Goal: Communication & Community: Answer question/provide support

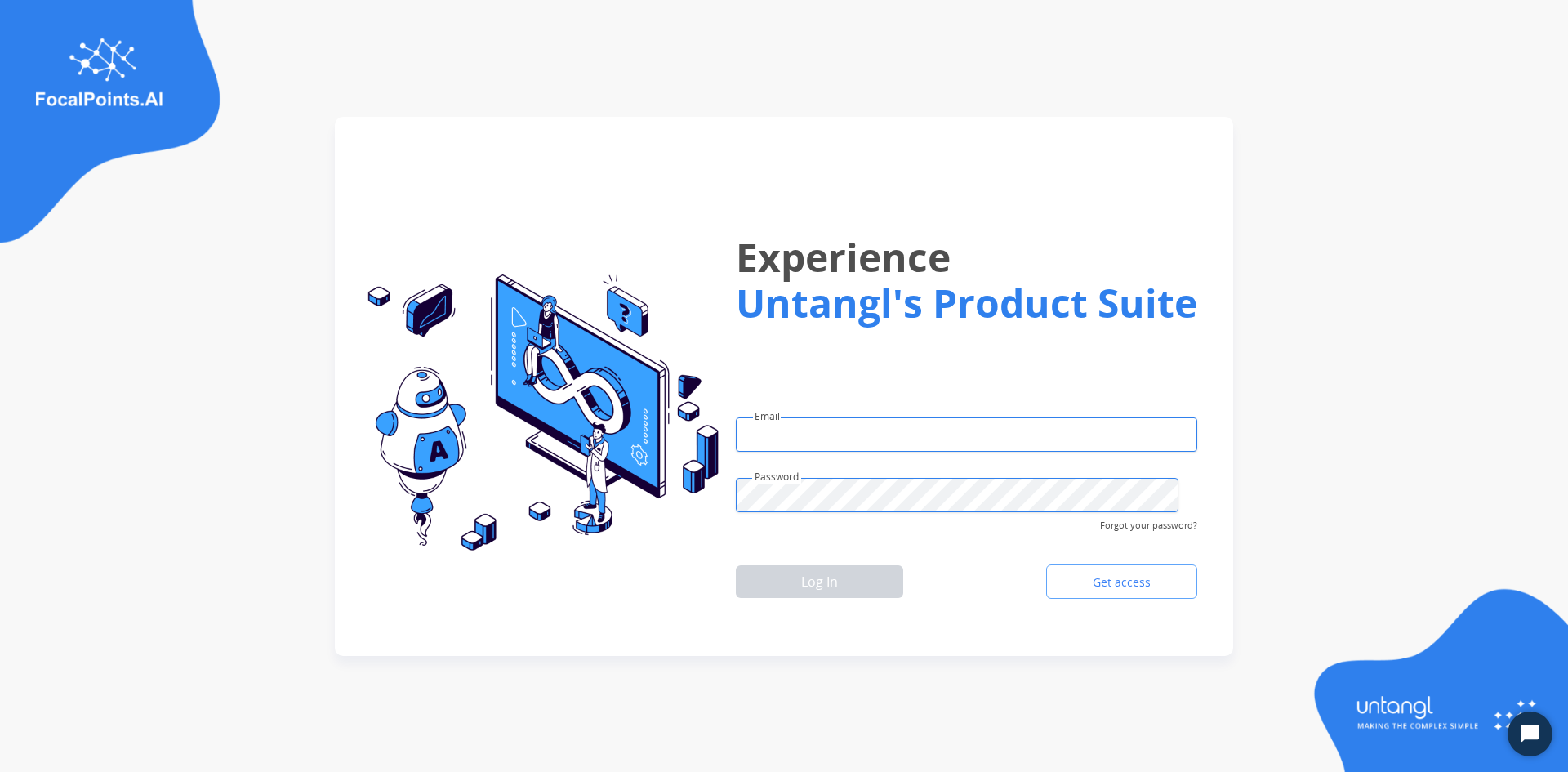
type input "**********"
click at [16, 399] on app-main-container "**********" at bounding box center [784, 386] width 1568 height 772
click at [865, 572] on button "Log In" at bounding box center [819, 581] width 167 height 33
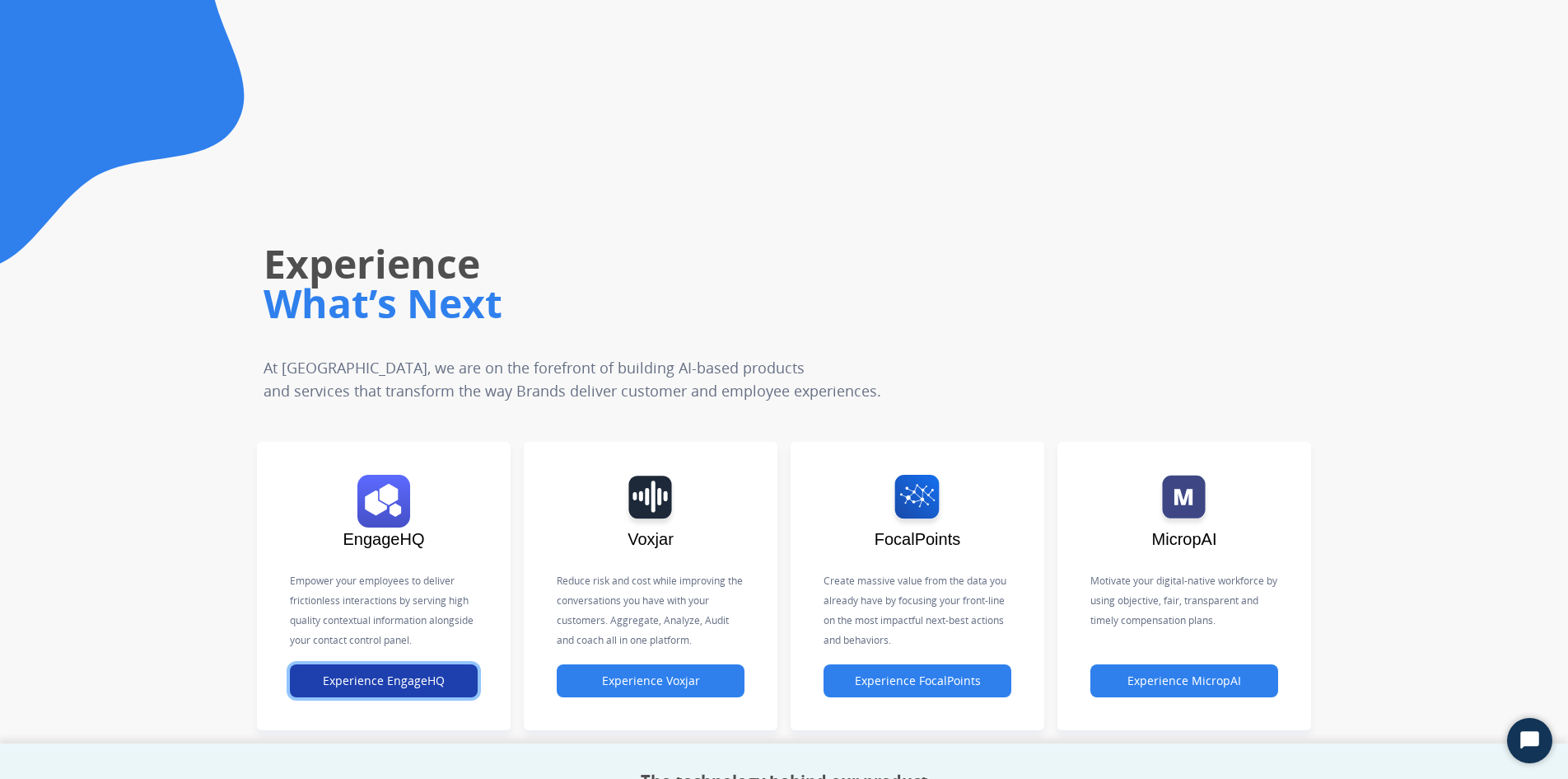
click at [395, 679] on button "Experience EngageHQ" at bounding box center [384, 680] width 188 height 33
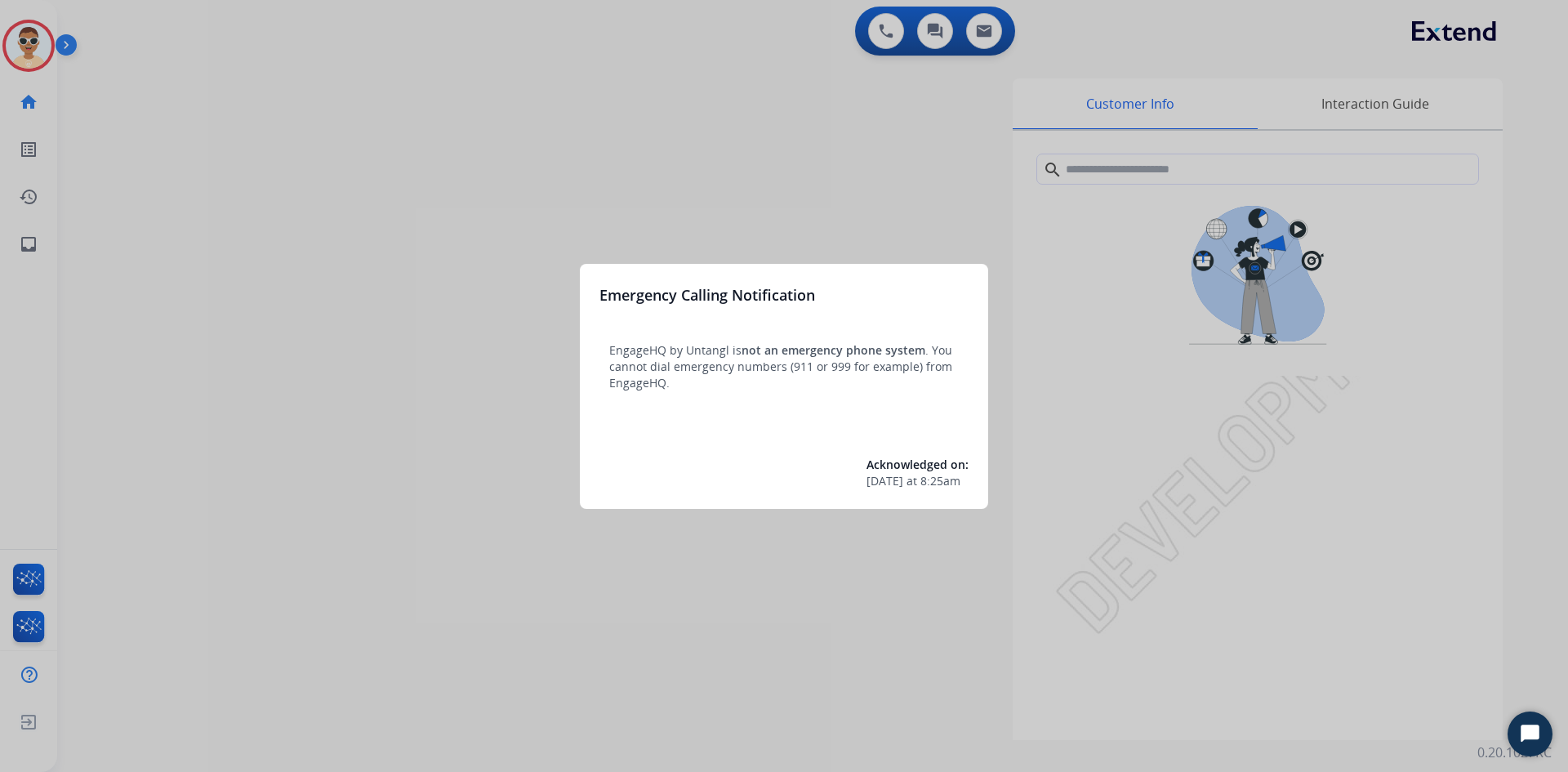
click at [58, 522] on div at bounding box center [784, 386] width 1568 height 772
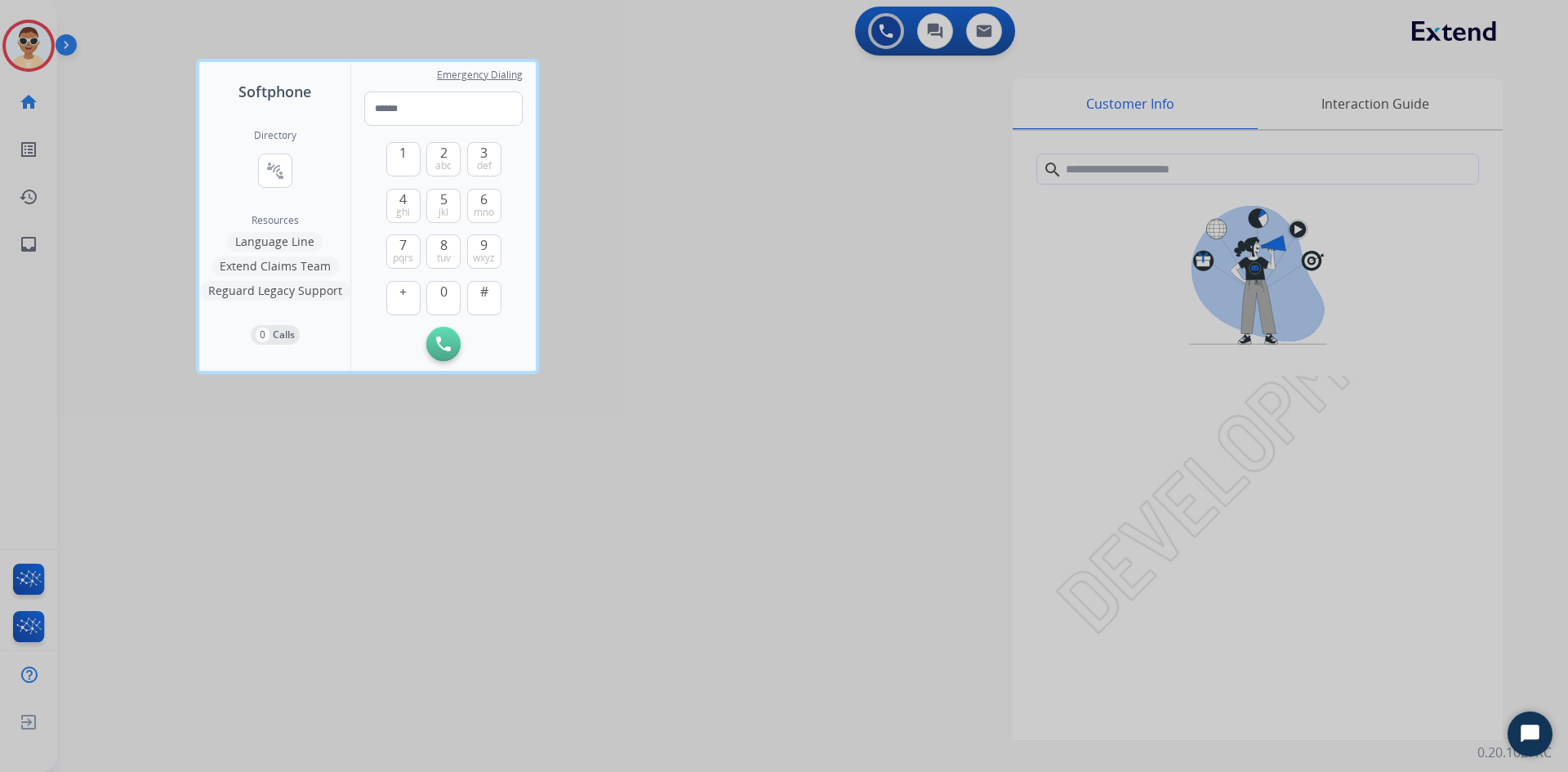
click at [42, 249] on div at bounding box center [784, 386] width 1568 height 772
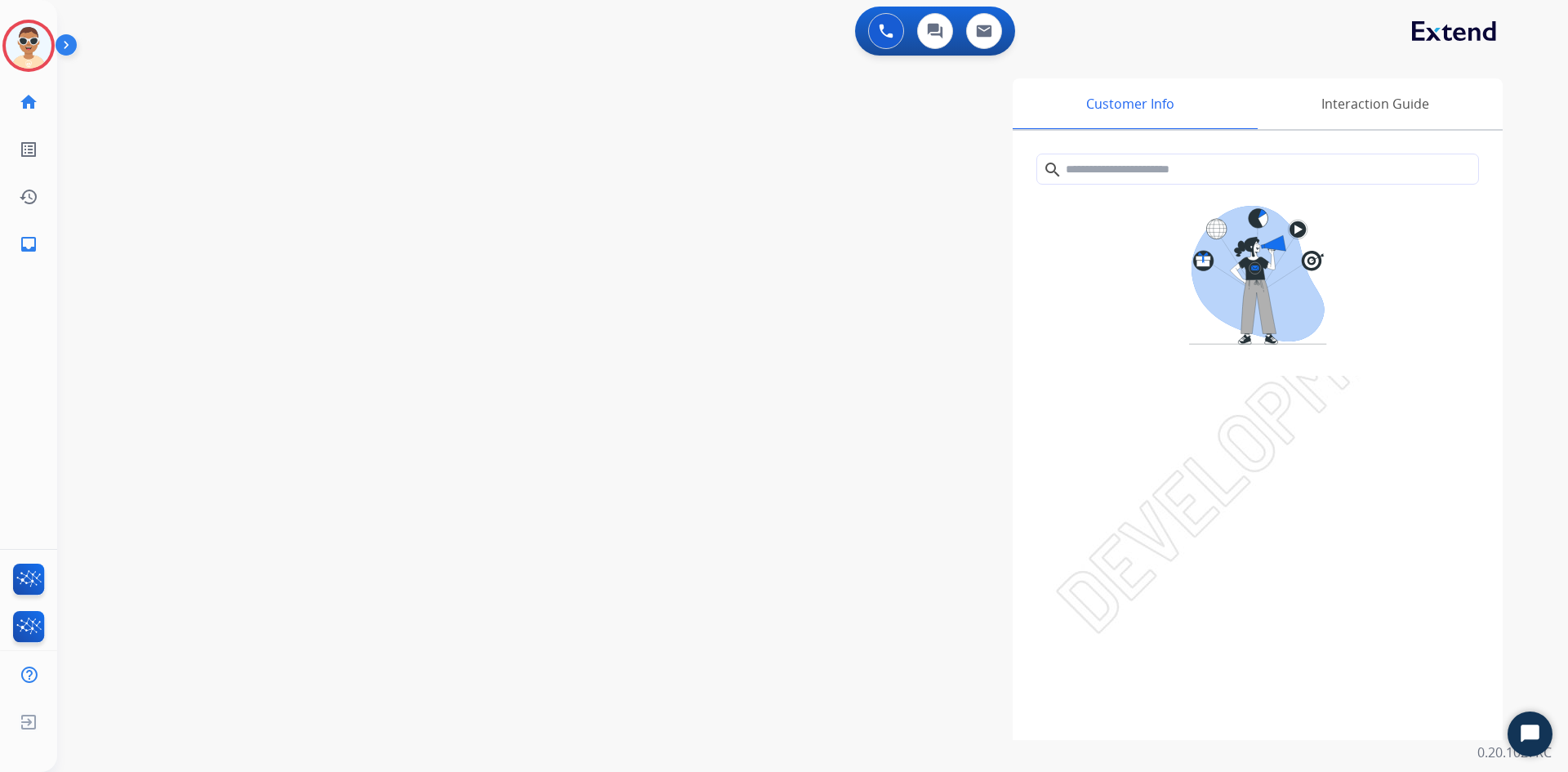
click at [42, 249] on link "inbox Emails" at bounding box center [28, 244] width 46 height 46
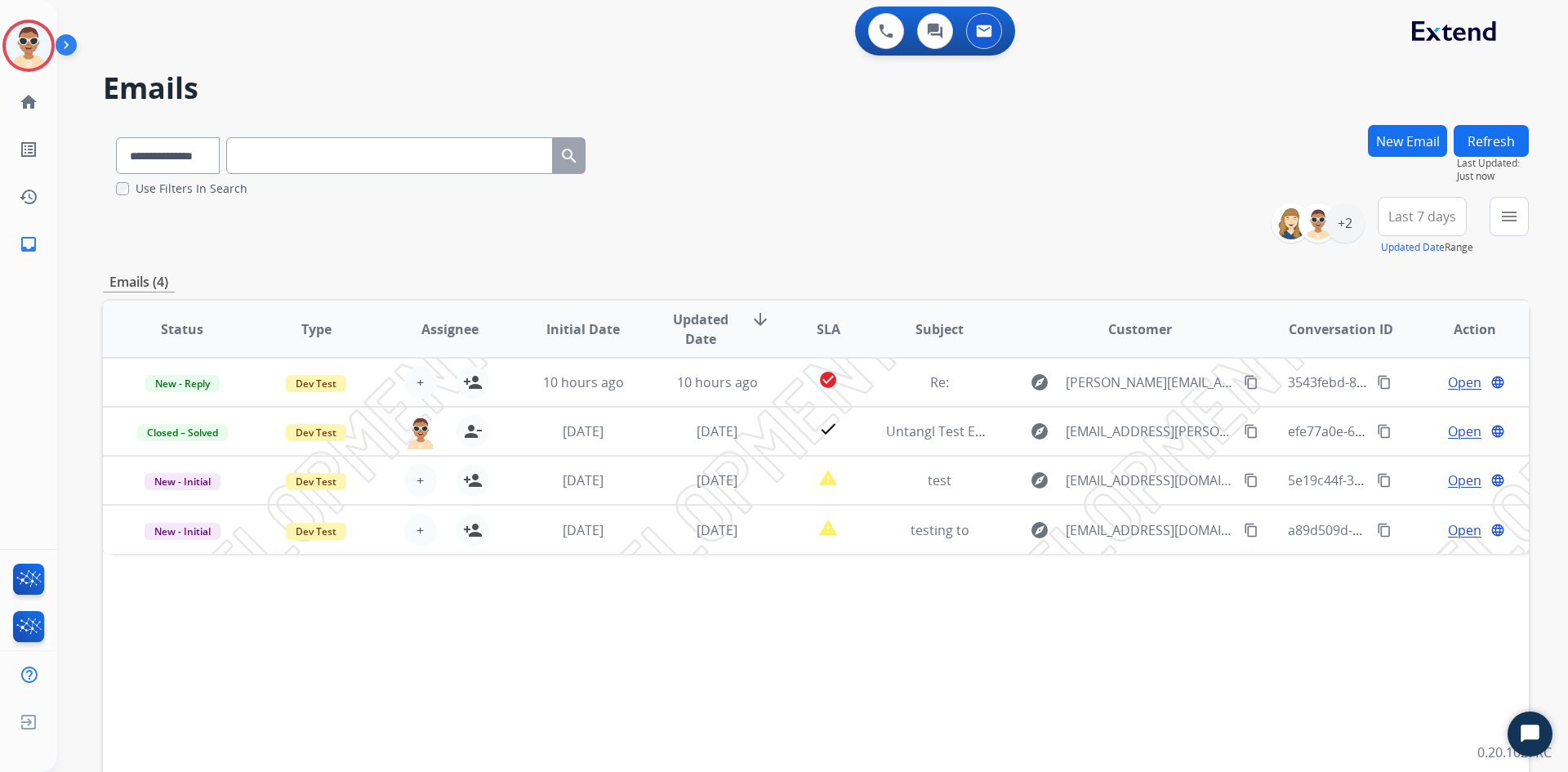
click at [1493, 142] on button "Refresh" at bounding box center [1492, 141] width 75 height 32
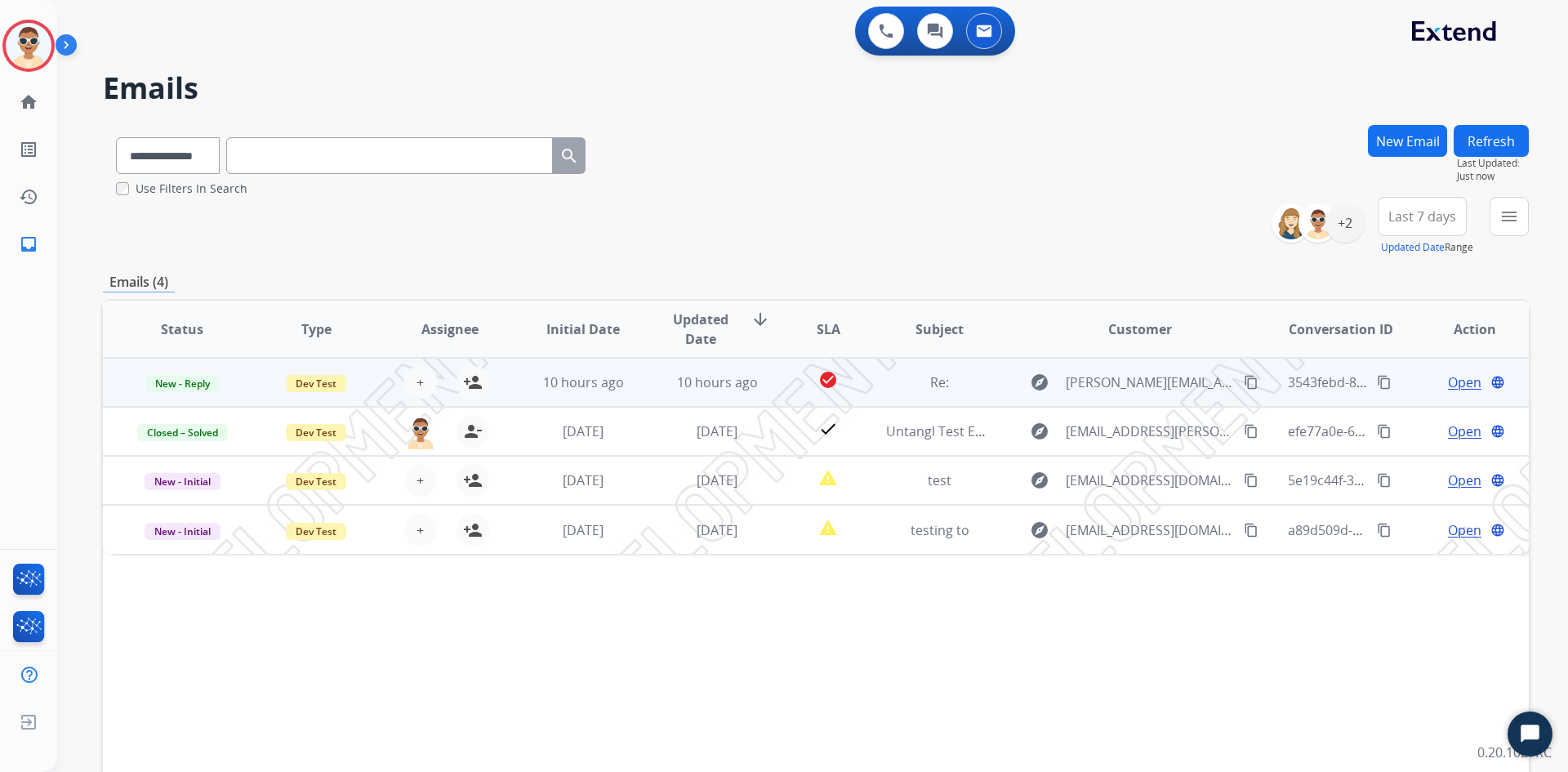
click at [1450, 381] on span "Open" at bounding box center [1465, 381] width 34 height 20
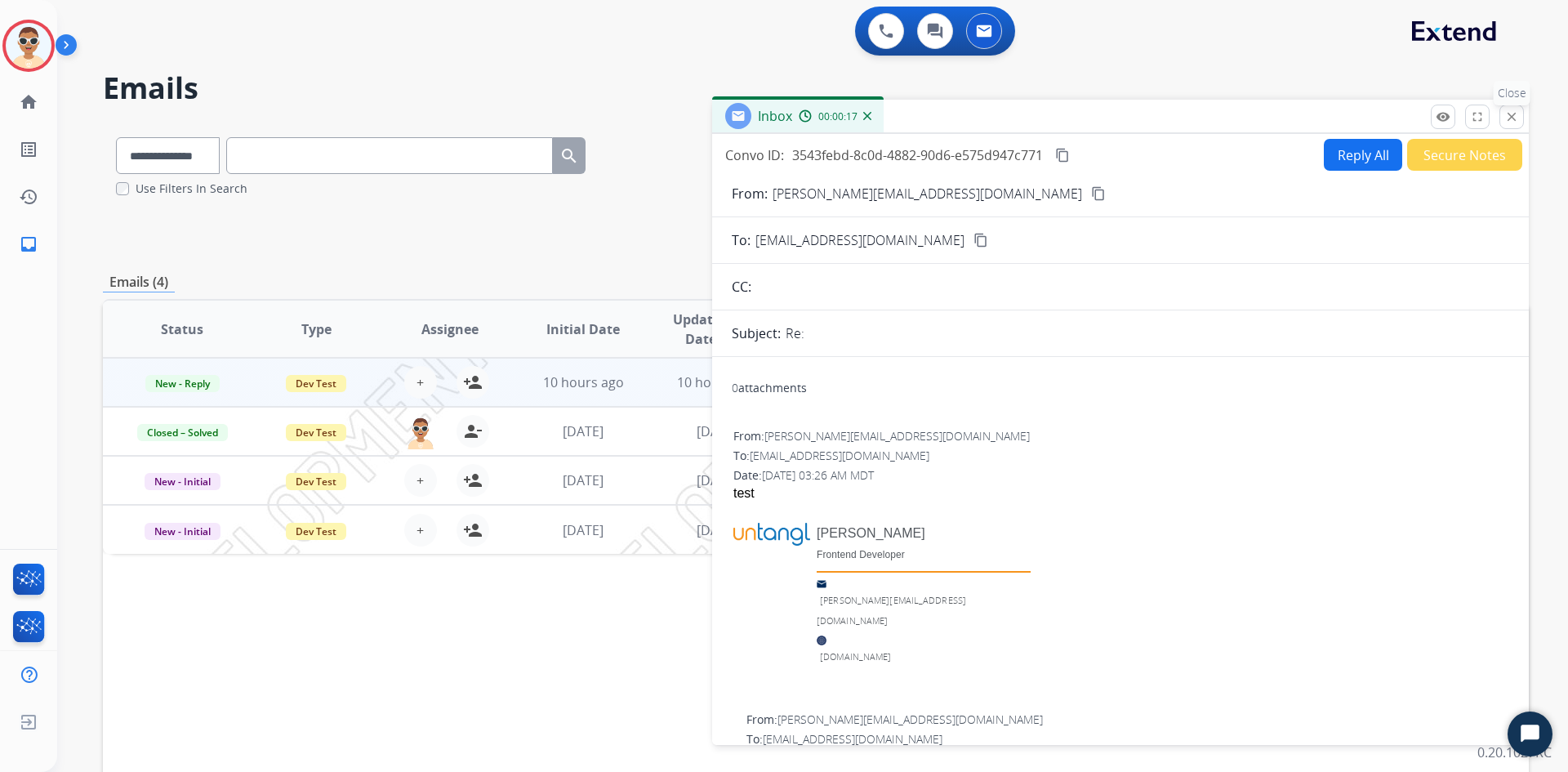
click at [1510, 118] on mat-icon "close" at bounding box center [1512, 116] width 15 height 15
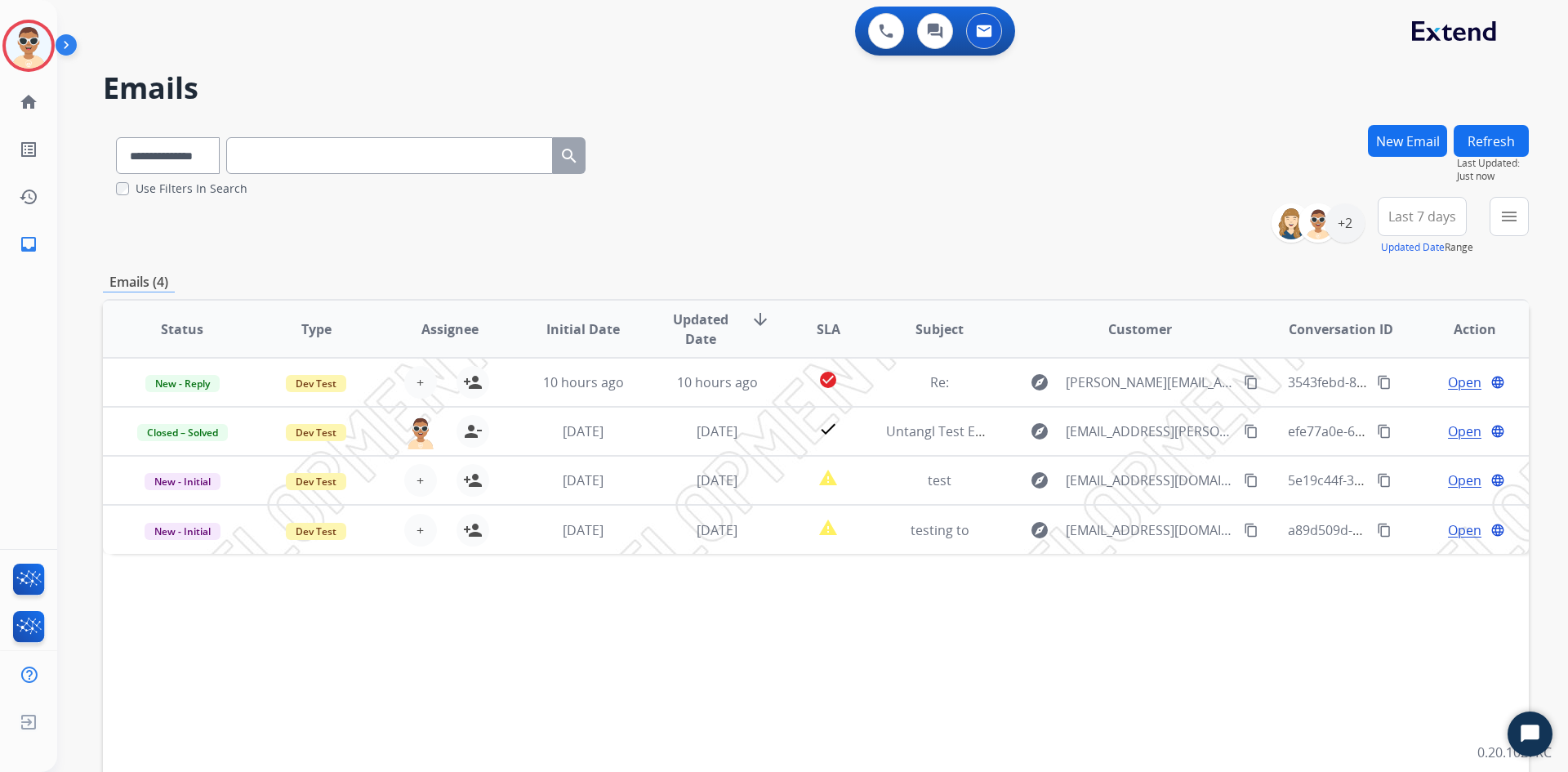
click at [1456, 147] on button "Refresh" at bounding box center [1492, 141] width 75 height 32
click at [1469, 135] on button "Refresh" at bounding box center [1492, 141] width 75 height 32
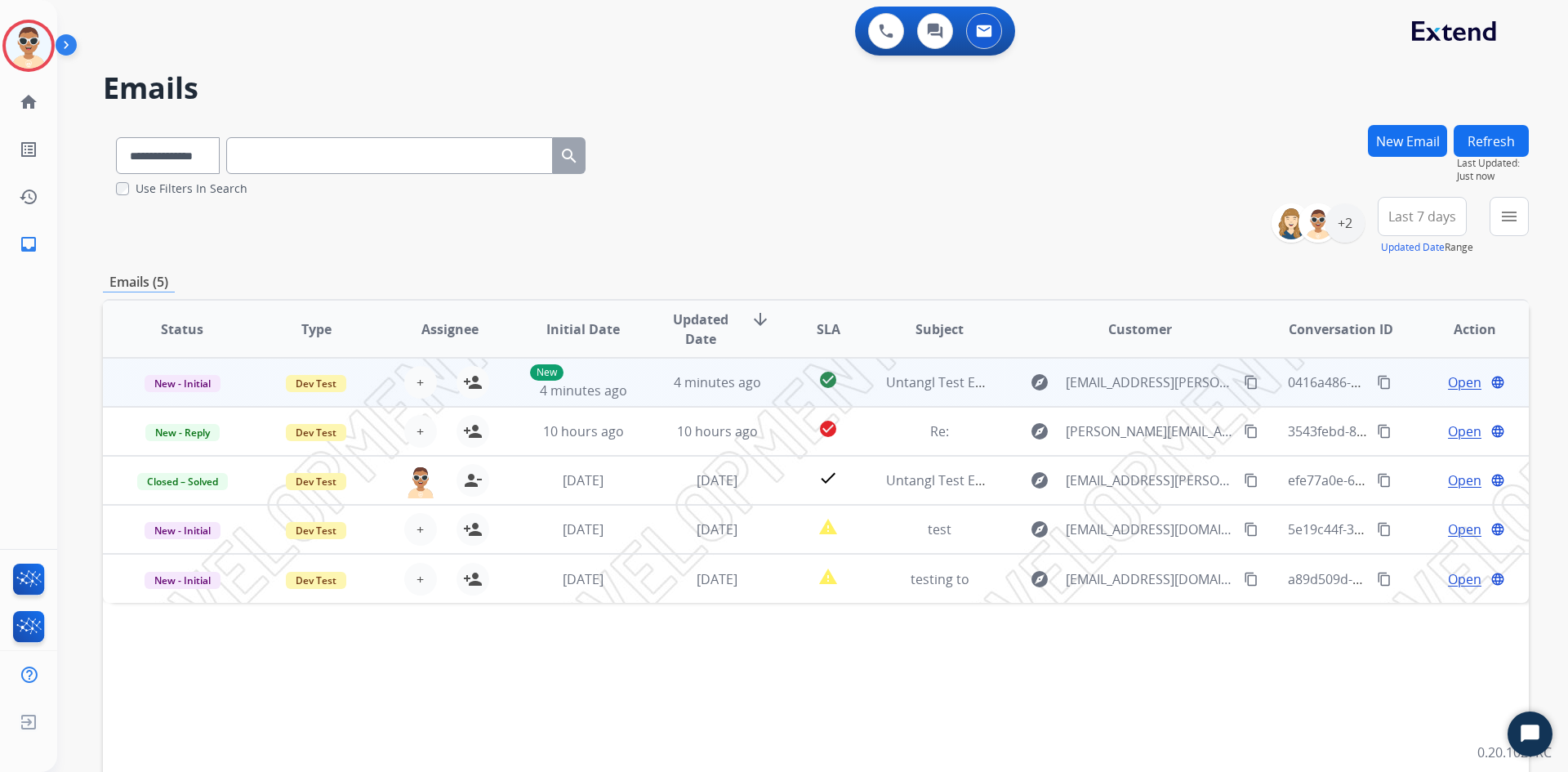
click at [1432, 379] on div "Open language" at bounding box center [1475, 381] width 107 height 20
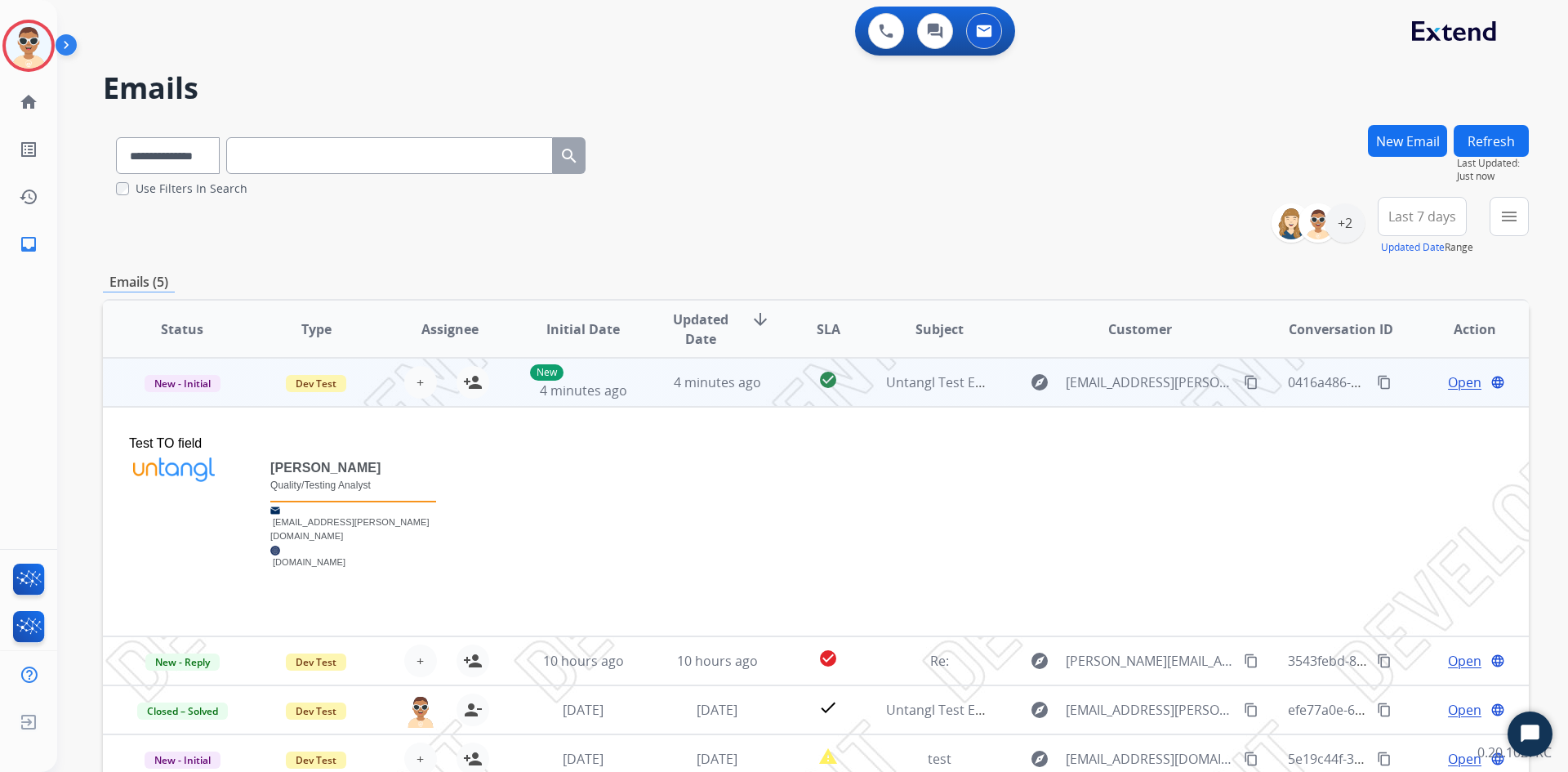
click at [1448, 380] on span "Open" at bounding box center [1465, 381] width 34 height 20
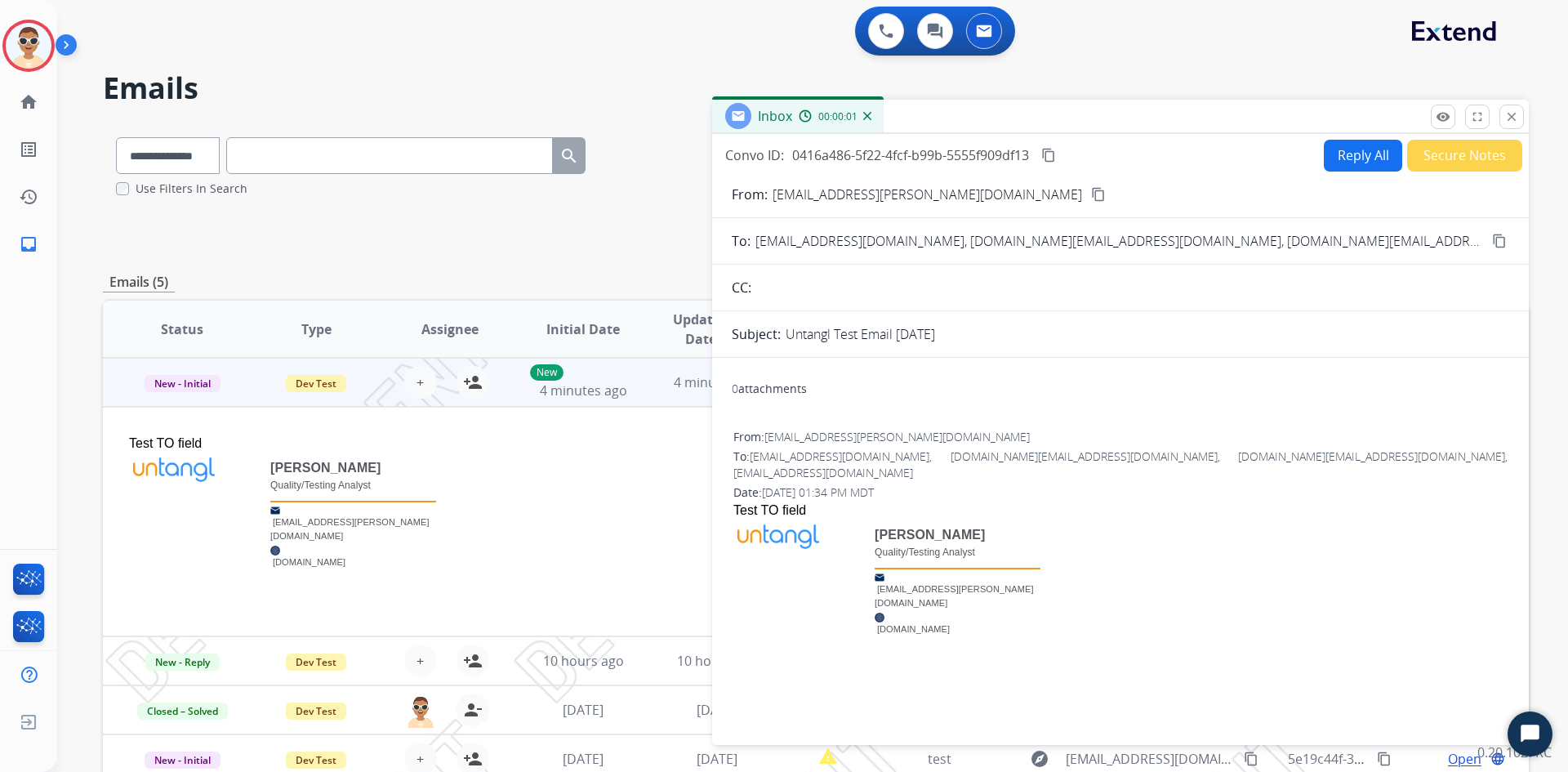
click at [1342, 247] on span "[EMAIL_ADDRESS][DOMAIN_NAME], [DOMAIN_NAME][EMAIL_ADDRESS][DOMAIN_NAME], [DOMAI…" at bounding box center [1119, 240] width 728 height 20
click at [1356, 249] on span "[EMAIL_ADDRESS][DOMAIN_NAME], [DOMAIN_NAME][EMAIL_ADDRESS][DOMAIN_NAME], [DOMAI…" at bounding box center [1119, 240] width 728 height 20
drag, startPoint x: 1356, startPoint y: 248, endPoint x: 1421, endPoint y: 247, distance: 65.0
click at [1363, 249] on span "[EMAIL_ADDRESS][DOMAIN_NAME], [DOMAIN_NAME][EMAIL_ADDRESS][DOMAIN_NAME], [DOMAI…" at bounding box center [1119, 240] width 728 height 20
click at [1492, 242] on mat-icon "content_copy" at bounding box center [1499, 241] width 15 height 15
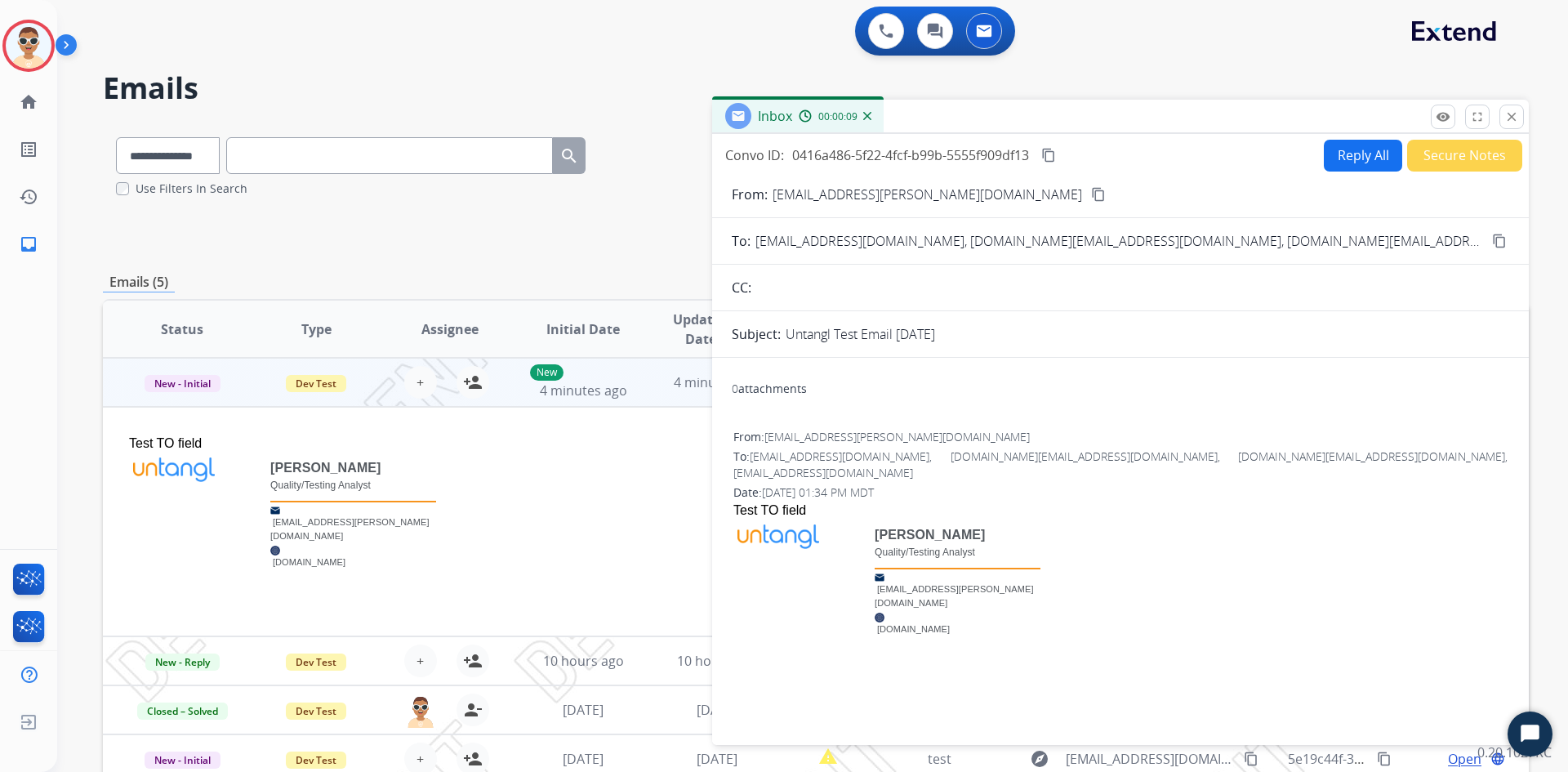
click at [1312, 436] on div "From: [EMAIL_ADDRESS][PERSON_NAME][DOMAIN_NAME]" at bounding box center [1121, 436] width 774 height 16
click at [1327, 161] on button "Reply All" at bounding box center [1362, 156] width 78 height 32
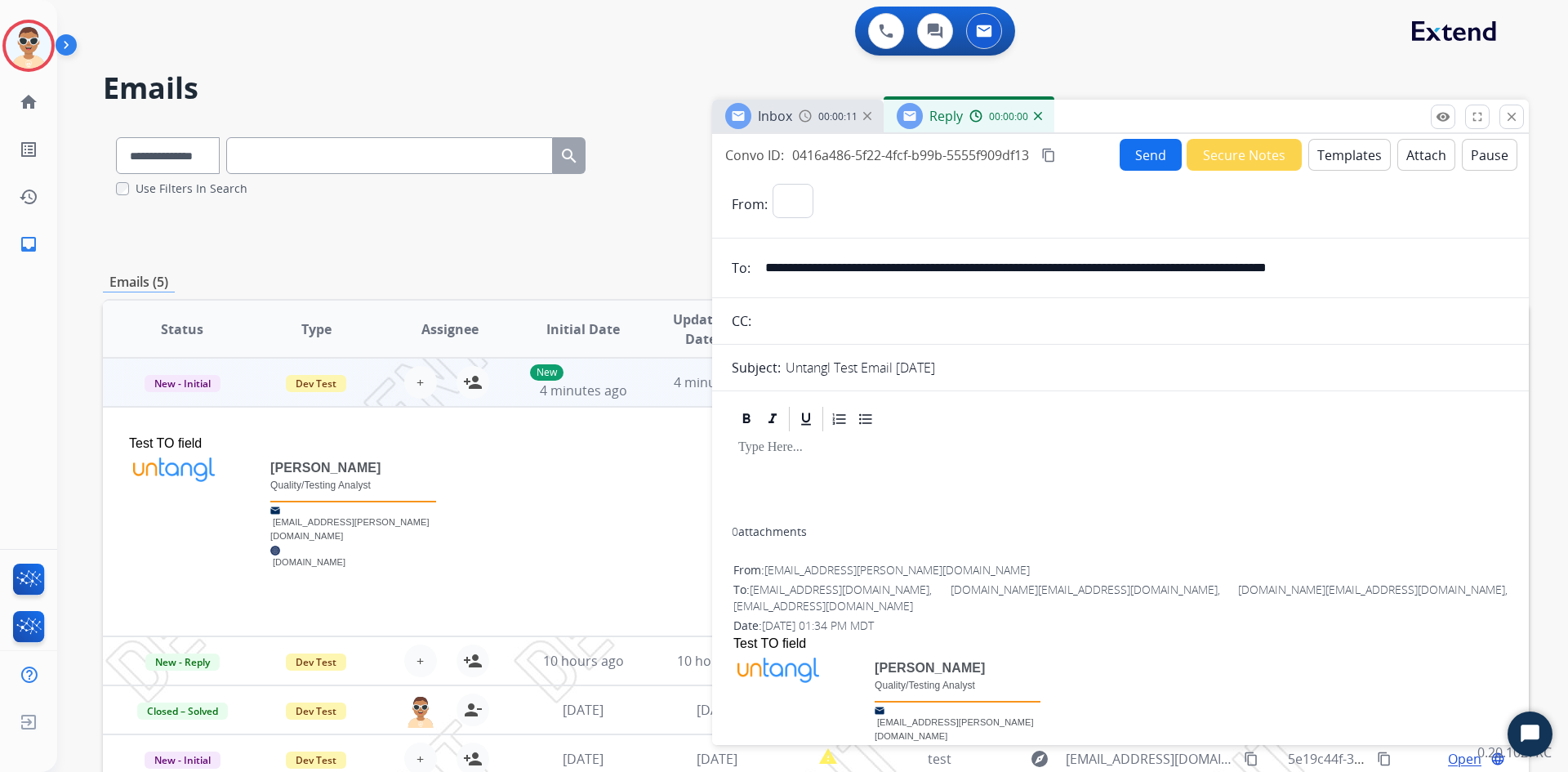
select select "**********"
click at [1514, 129] on div "Inbox 00:00:13 Reply 00:00:01" at bounding box center [1120, 116] width 816 height 35
click at [845, 448] on p at bounding box center [1121, 448] width 765 height 15
click at [1145, 155] on button "Send" at bounding box center [1151, 155] width 62 height 32
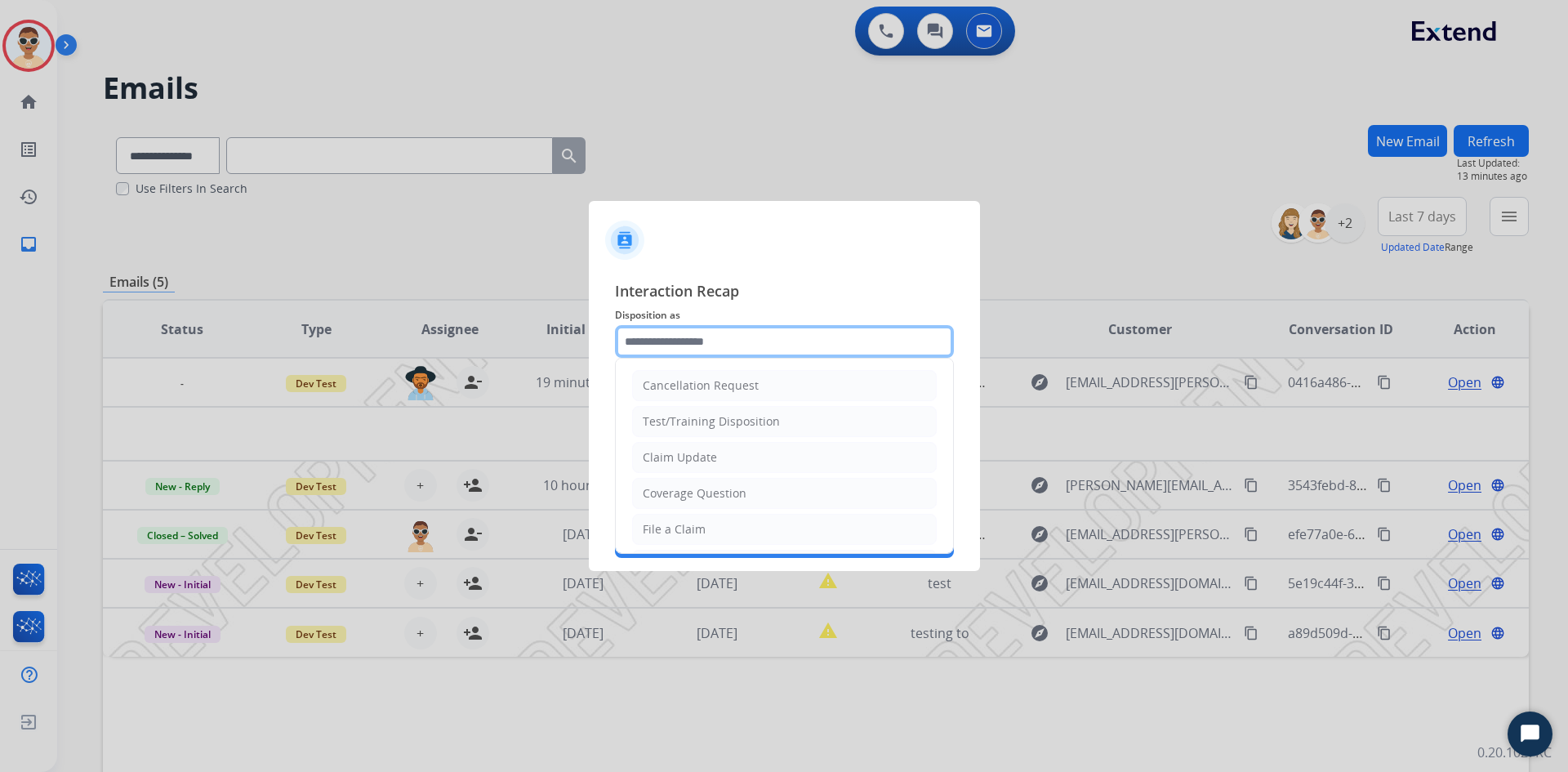
click at [728, 344] on input "text" at bounding box center [784, 341] width 339 height 33
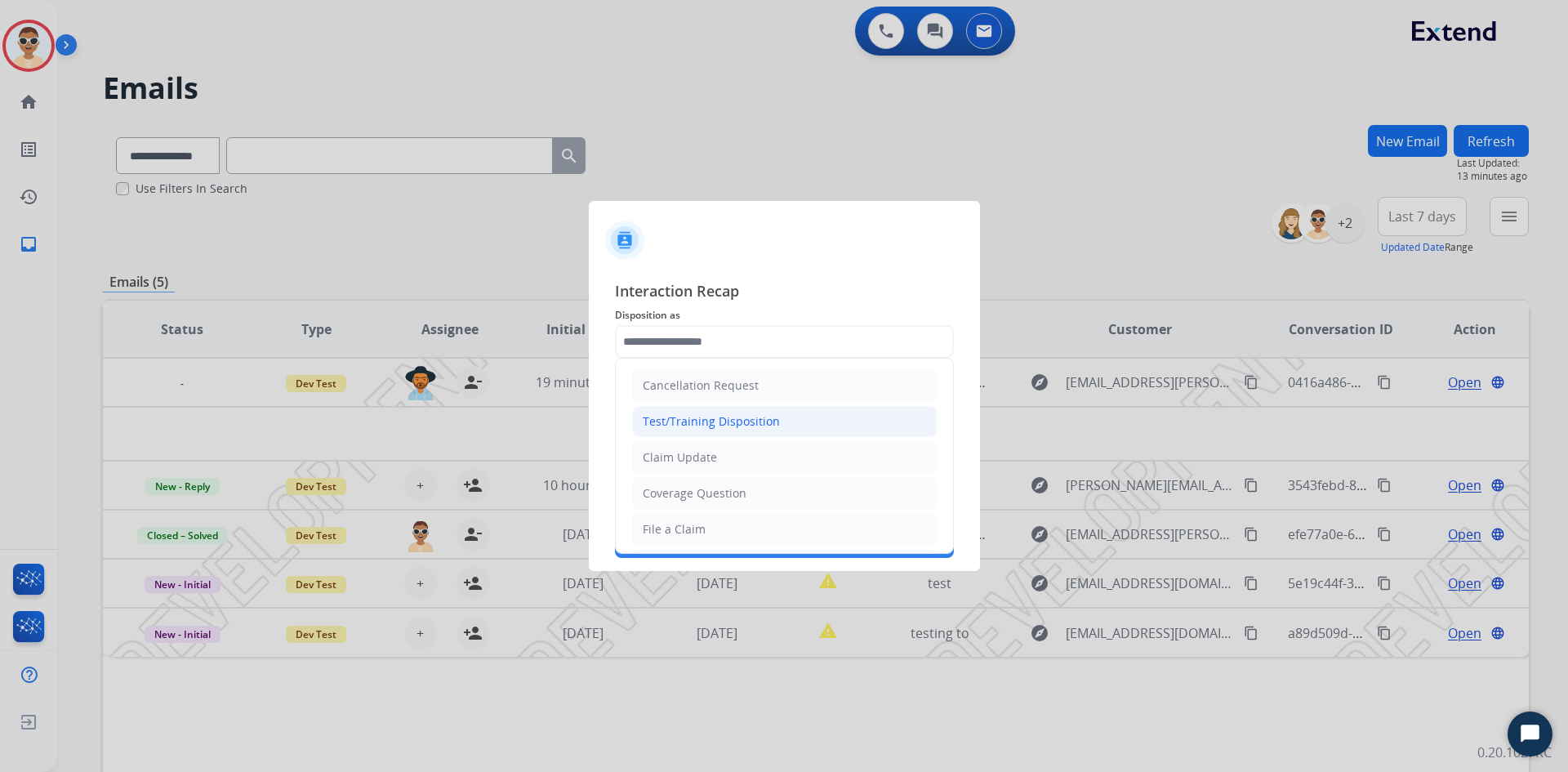
click at [712, 416] on div "Test/Training Disposition" at bounding box center [711, 421] width 137 height 16
type input "**********"
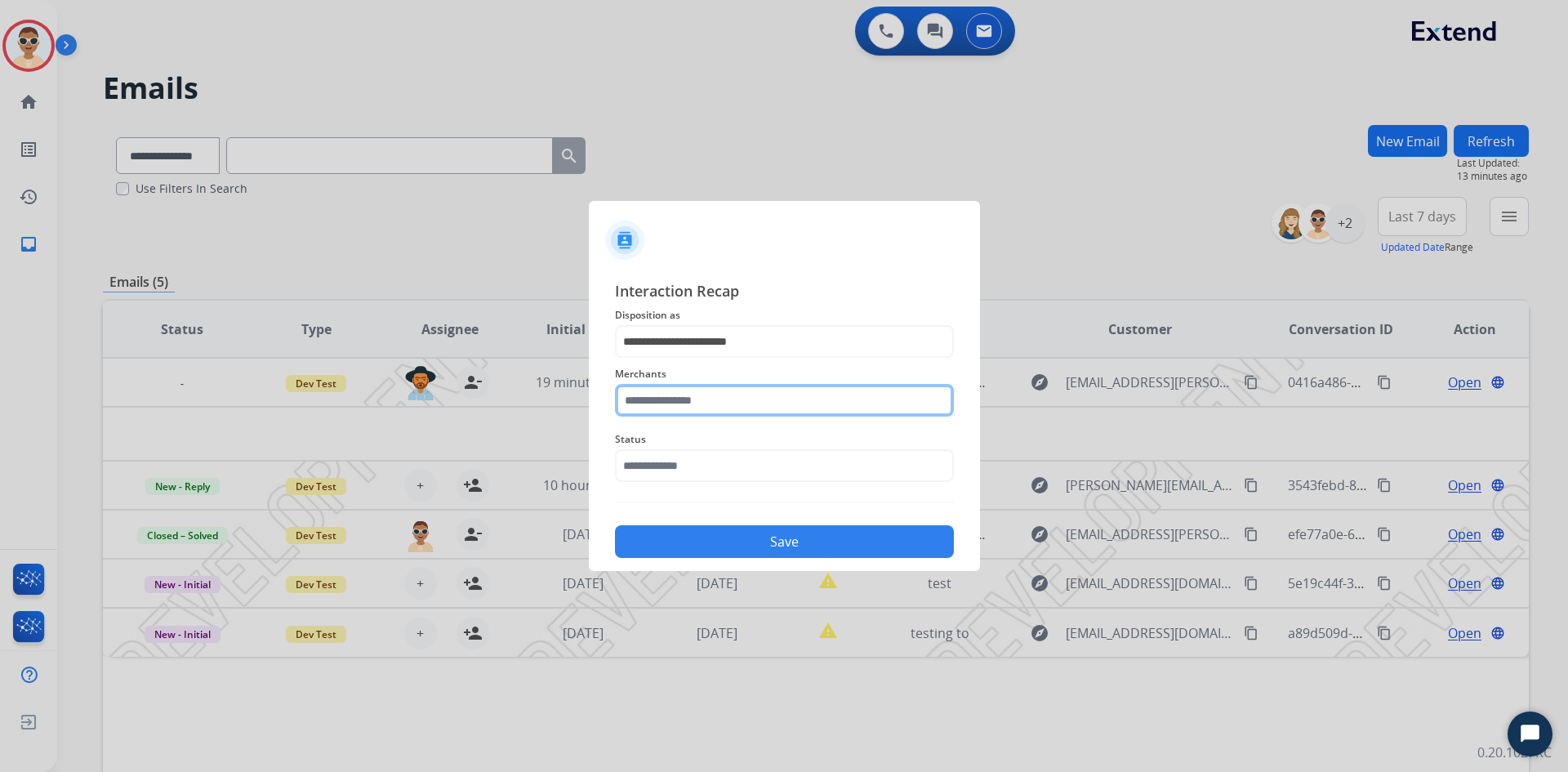
click at [716, 403] on input "text" at bounding box center [784, 400] width 339 height 33
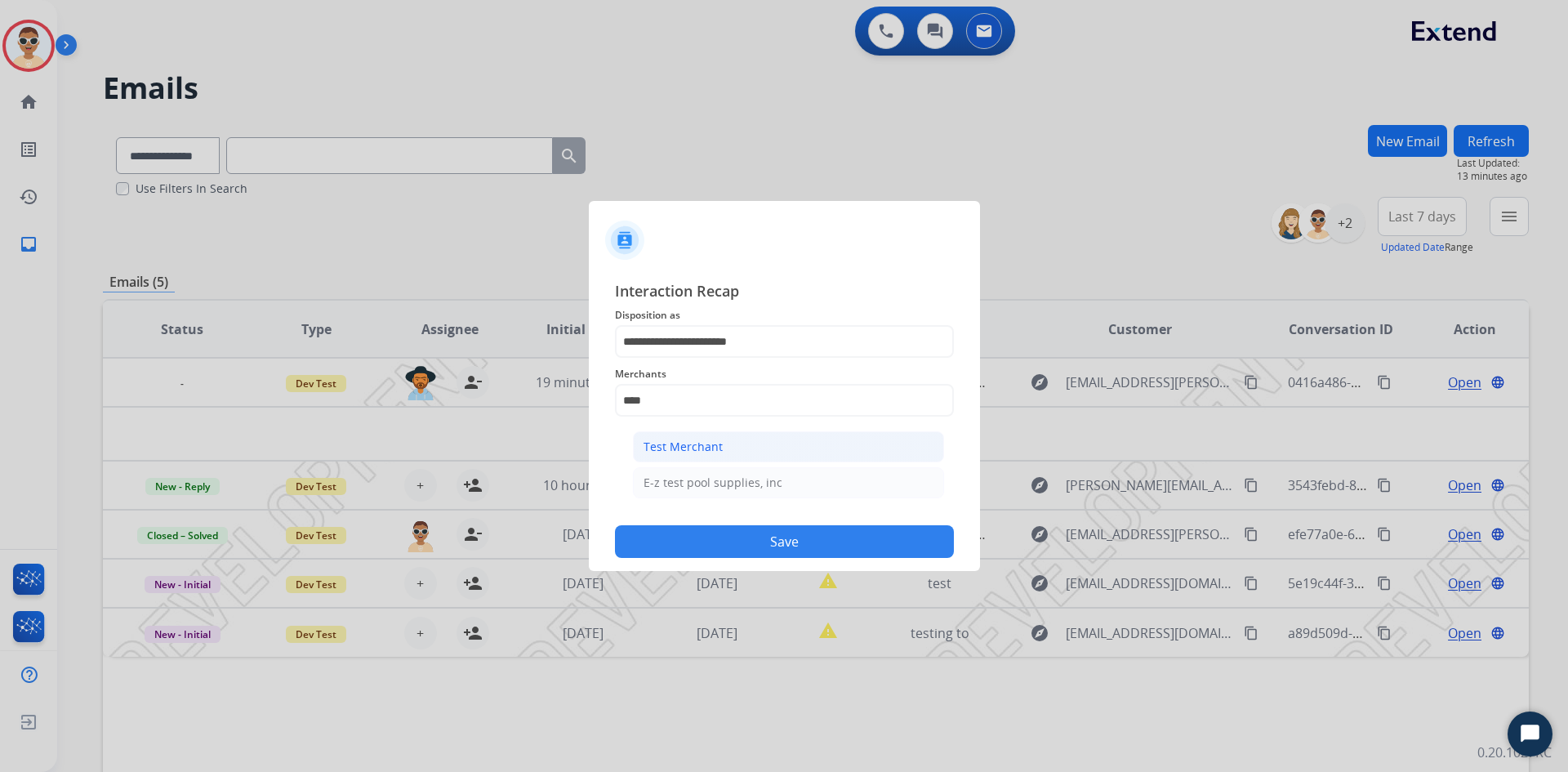
click at [704, 447] on div "Test Merchant" at bounding box center [683, 446] width 79 height 16
type input "**********"
click at [701, 463] on input "text" at bounding box center [784, 465] width 339 height 33
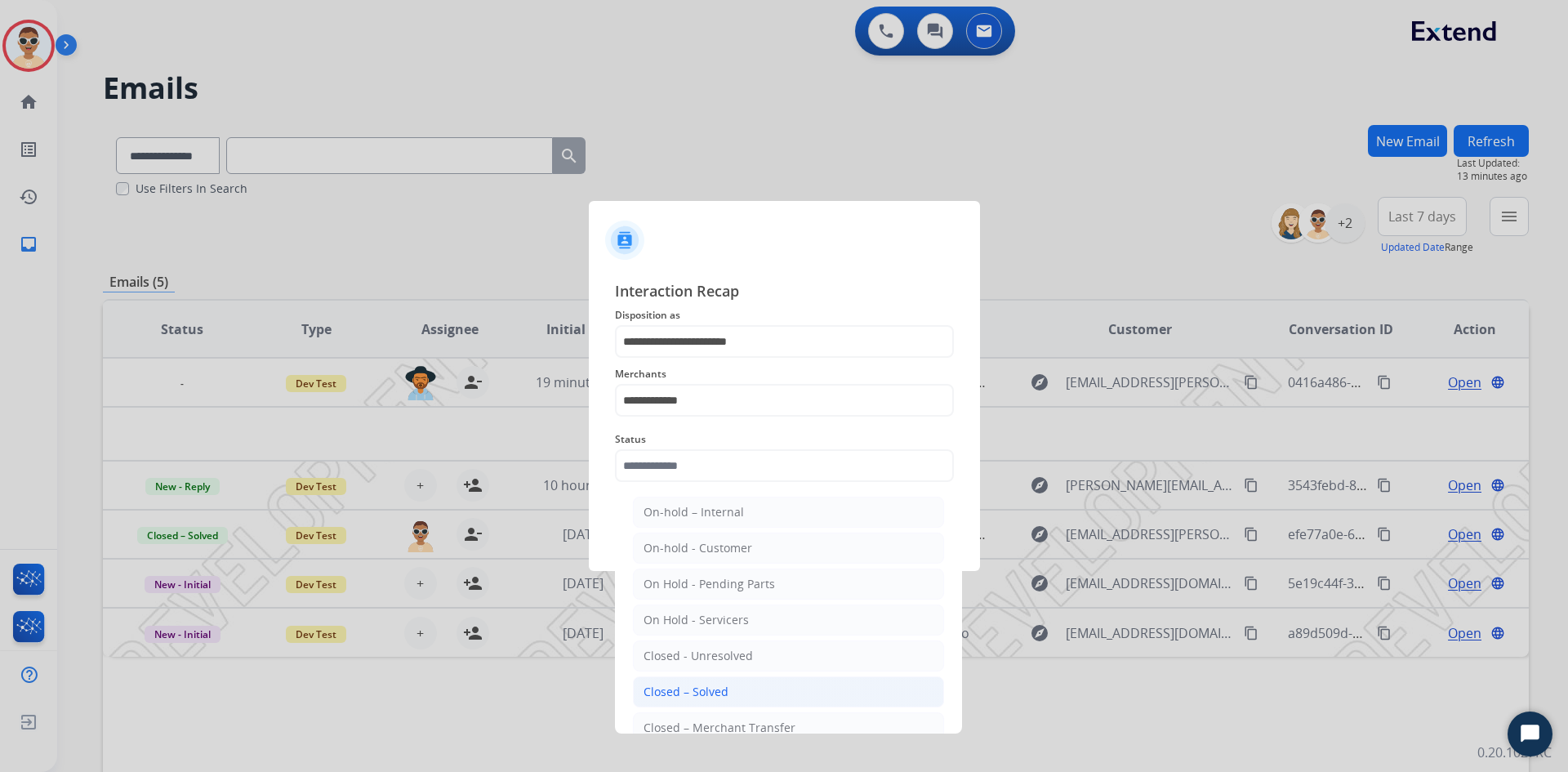
click at [711, 697] on div "Closed – Solved" at bounding box center [686, 691] width 85 height 16
type input "**********"
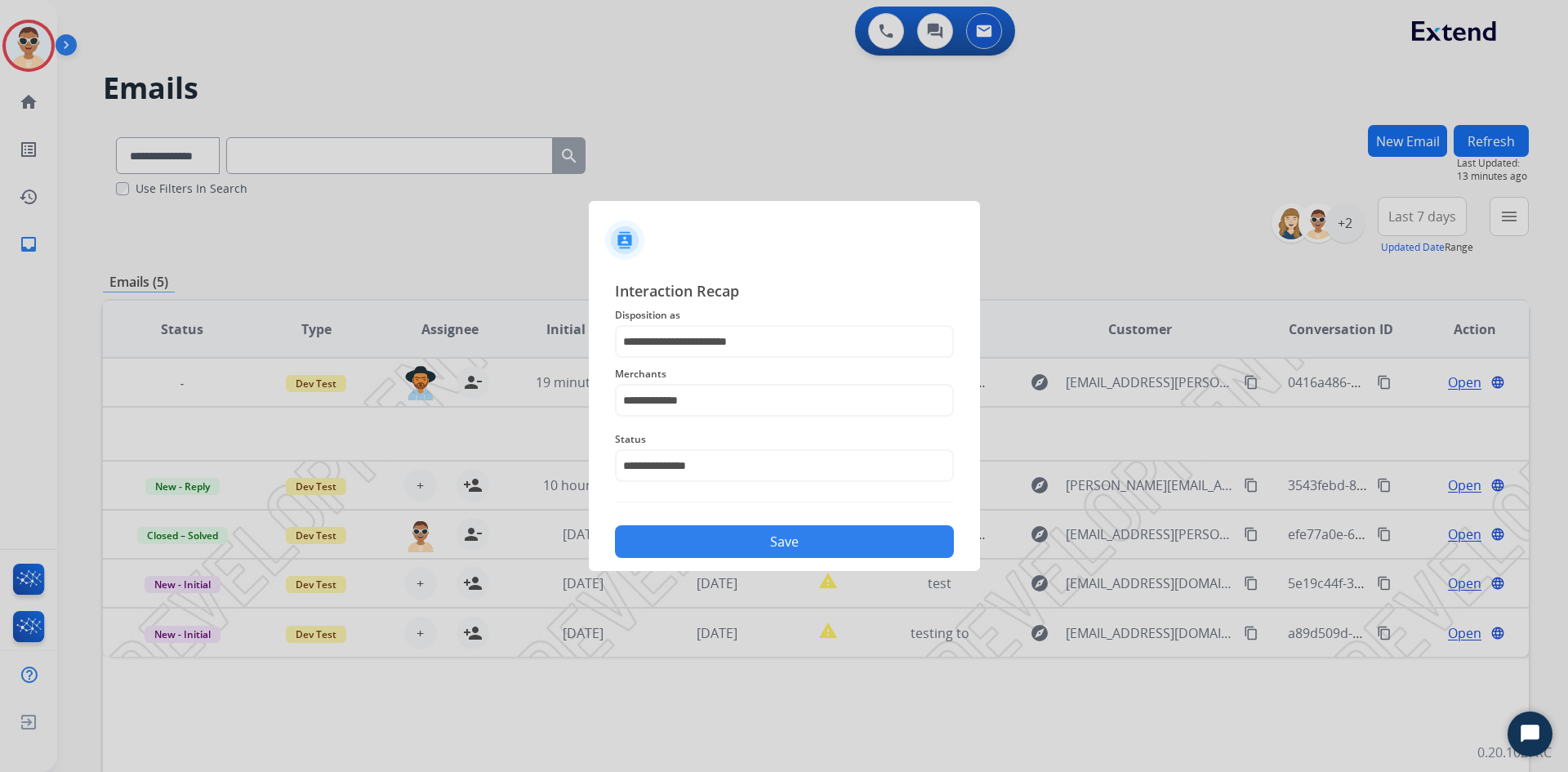
click at [830, 552] on button "Save" at bounding box center [784, 541] width 339 height 33
